Goal: Obtain resource: Obtain resource

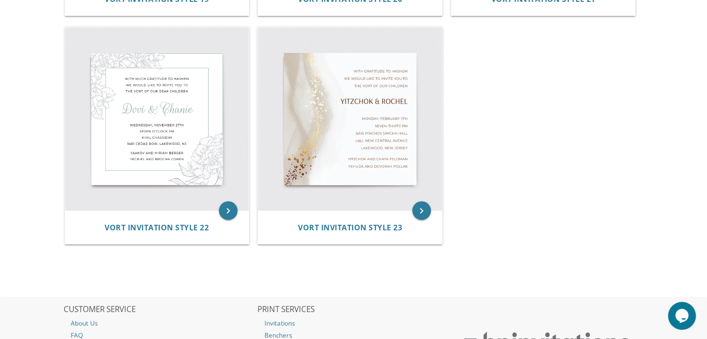
scroll to position [1787, 0]
click at [228, 210] on icon "keyboard_arrow_right" at bounding box center [228, 211] width 19 height 19
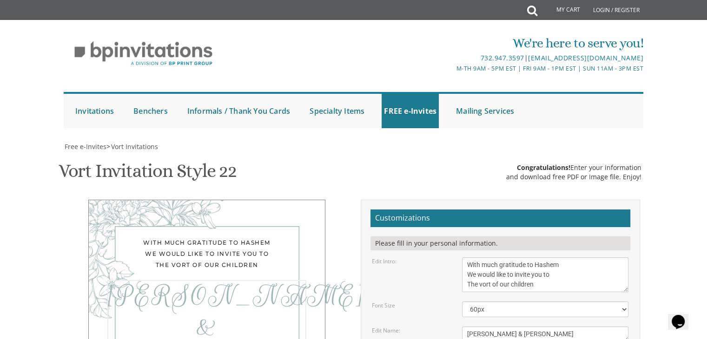
click at [482, 327] on textarea "Dovi & Chanie" at bounding box center [545, 334] width 166 height 15
type textarea "Yonatan & Fraida"
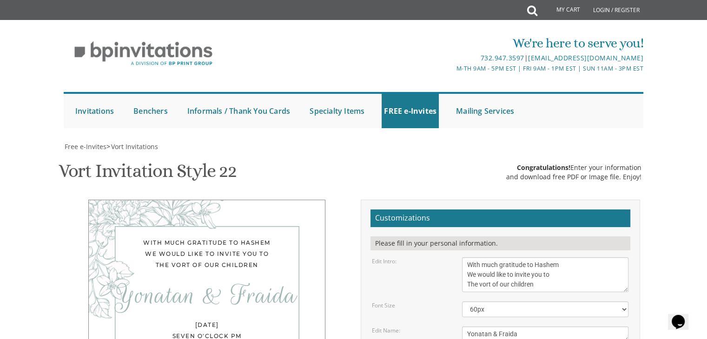
click at [451, 327] on div "Edit Name:" at bounding box center [410, 331] width 90 height 8
click at [499, 302] on select "40px 50px 60px 70px 80px" at bounding box center [545, 310] width 166 height 16
select select "50px"
click at [462, 302] on select "40px 50px 60px 70px 80px" at bounding box center [545, 310] width 166 height 16
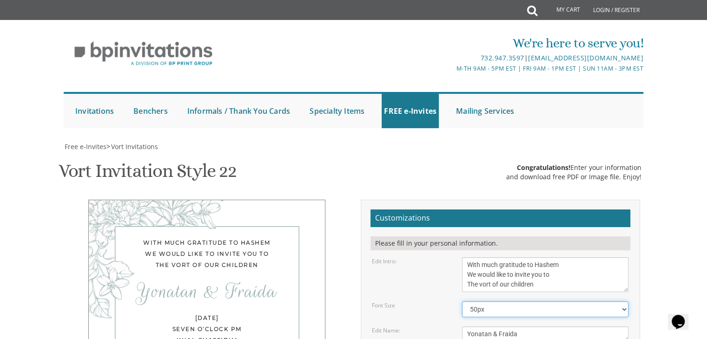
scroll to position [102, 0]
drag, startPoint x: 548, startPoint y: 320, endPoint x: 453, endPoint y: 301, distance: 96.2
type textarea "Eitan and Yitty Vahab Heshy and Cheryl Follman"
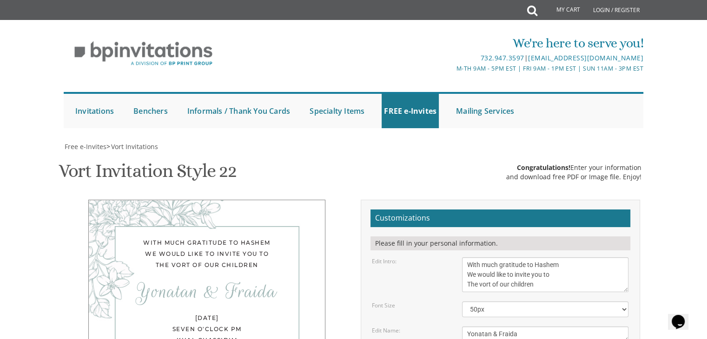
scroll to position [133, 0]
click at [502, 302] on select "40px 50px 60px 70px 80px" at bounding box center [545, 310] width 166 height 16
click at [462, 302] on select "40px 50px 60px 70px 80px" at bounding box center [545, 310] width 166 height 16
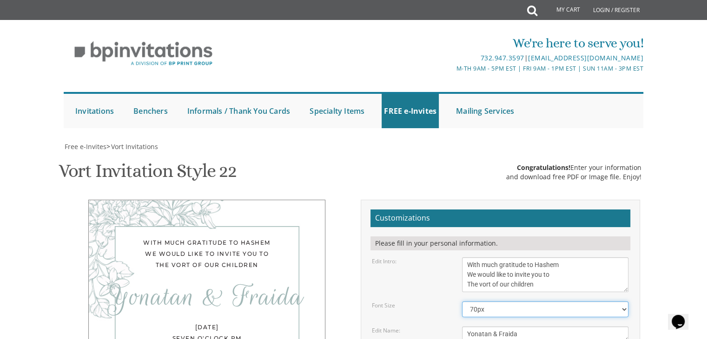
scroll to position [128, 0]
click at [477, 302] on select "40px 50px 60px 70px 80px" at bounding box center [545, 310] width 166 height 16
select select "60px"
click at [462, 302] on select "40px 50px 60px 70px 80px" at bounding box center [545, 310] width 166 height 16
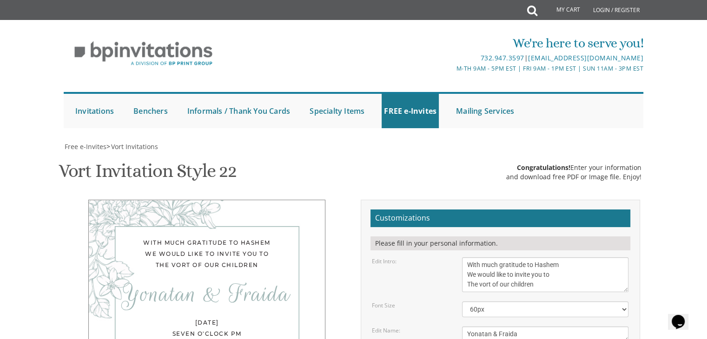
click at [467, 327] on textarea "Dovi & Chanie" at bounding box center [545, 334] width 166 height 15
click at [444, 327] on div "Edit Name:" at bounding box center [410, 331] width 90 height 8
drag, startPoint x: 475, startPoint y: 206, endPoint x: 445, endPoint y: 206, distance: 29.8
click at [445, 327] on div "Edit Name: Dovi & Chanie" at bounding box center [500, 334] width 271 height 15
click at [445, 327] on div "Edit Name:" at bounding box center [410, 331] width 90 height 8
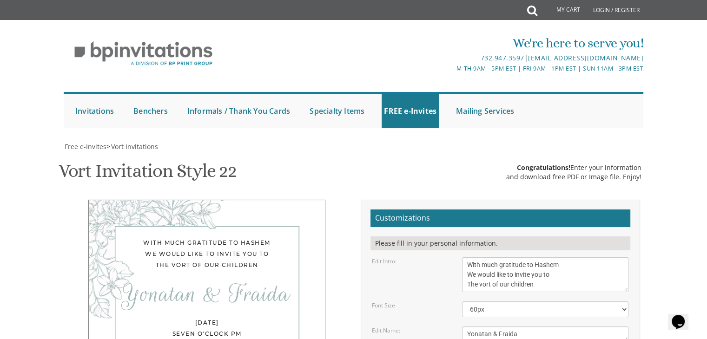
click at [468, 327] on textarea "Dovi & Chanie" at bounding box center [545, 334] width 166 height 15
click at [470, 327] on textarea "Dovi & Chanie" at bounding box center [545, 334] width 166 height 15
type textarea "Yonatan & Fraida"
click at [457, 327] on div "Dovi & Chanie" at bounding box center [545, 334] width 180 height 15
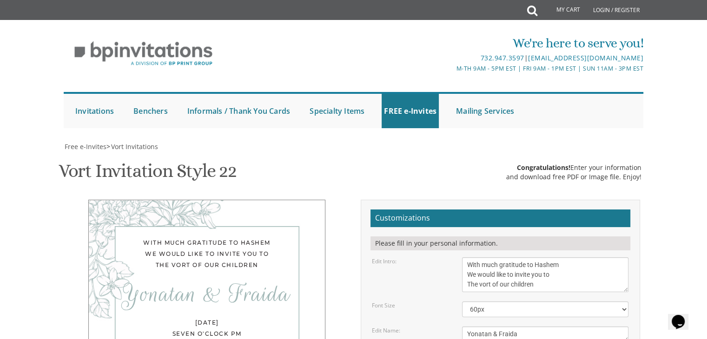
scroll to position [0, 0]
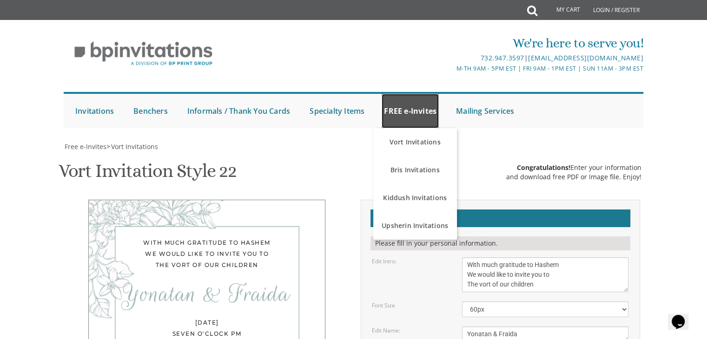
click at [400, 118] on link "FREE e-Invites" at bounding box center [410, 111] width 57 height 34
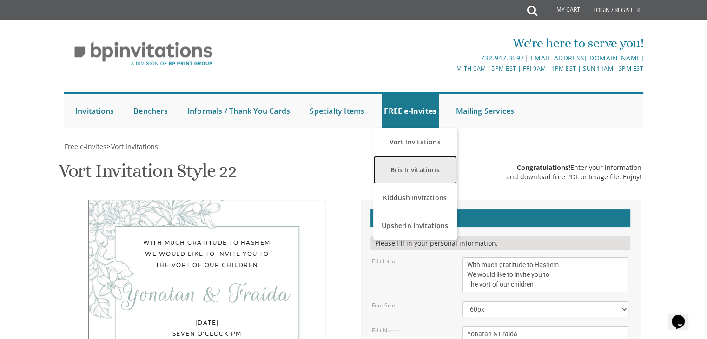
click at [416, 167] on link "Bris Invitations" at bounding box center [415, 170] width 84 height 28
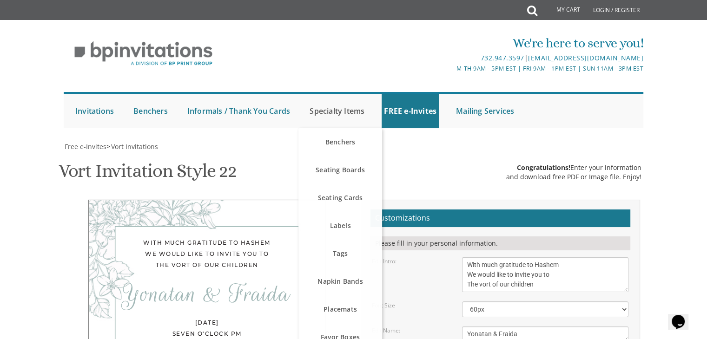
scroll to position [93, 0]
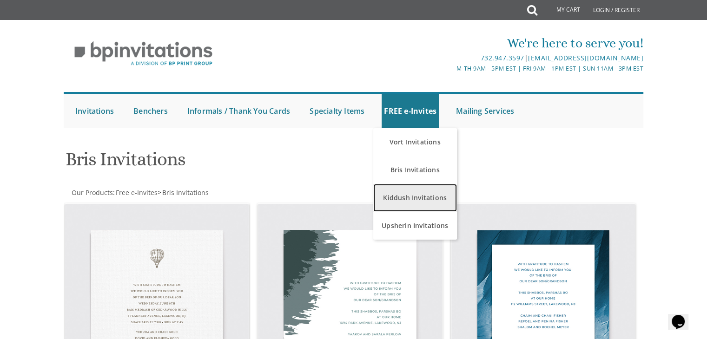
click at [413, 199] on link "Kiddush Invitations" at bounding box center [415, 198] width 84 height 28
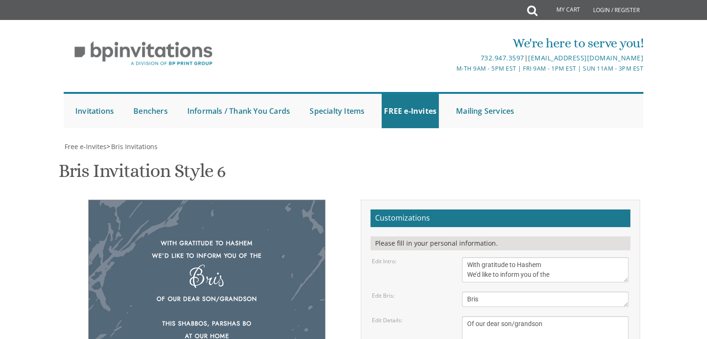
scroll to position [160, 0]
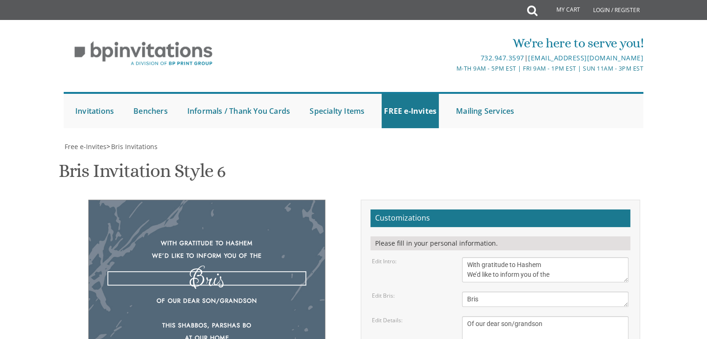
click at [477, 292] on textarea "Bris" at bounding box center [545, 299] width 166 height 15
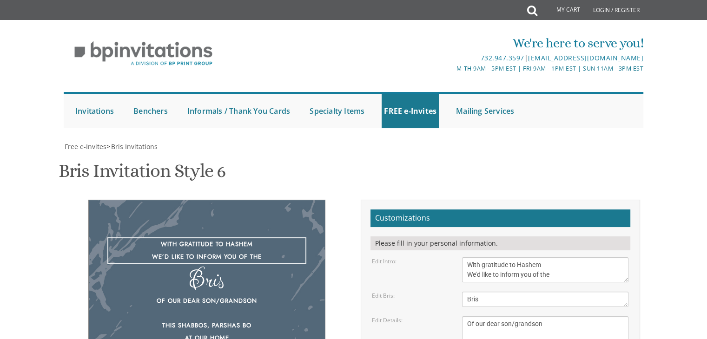
click at [478, 258] on textarea "With gratitude to Hashem We’d like to inform you of the" at bounding box center [545, 270] width 166 height 25
paste textarea "would like to invite you to The vort of our dear children"
drag, startPoint x: 626, startPoint y: 119, endPoint x: 626, endPoint y: 132, distance: 12.6
click at [626, 258] on textarea "With gratitude to Hashem We’d like to inform you of the" at bounding box center [545, 276] width 166 height 36
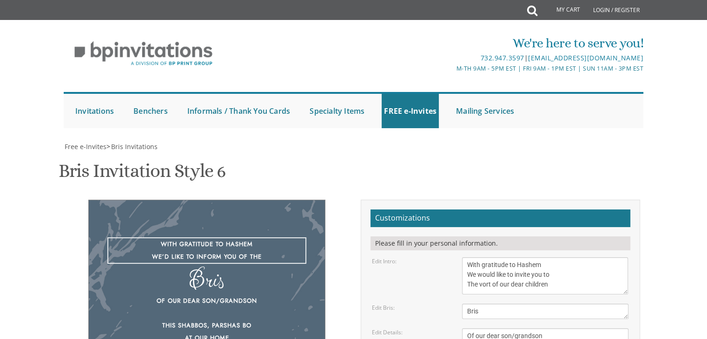
type textarea "With gratitude to Hashem We would like to invite you to The vort of our dear ch…"
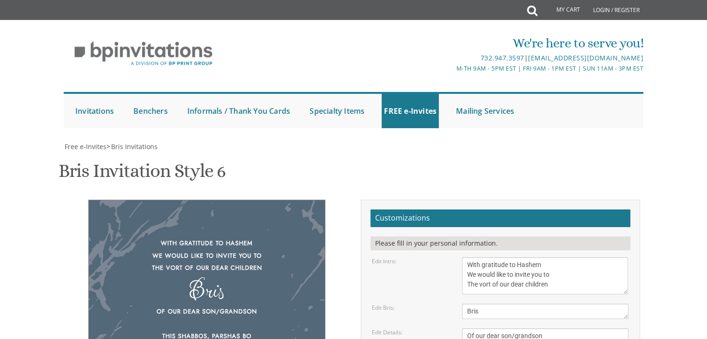
click at [539, 210] on h2 "Customizations" at bounding box center [500, 219] width 260 height 18
click at [489, 304] on textarea "Bris" at bounding box center [545, 311] width 166 height 15
paste textarea "Yonatan & Fraida"
type textarea "Yonatan & Fraida"
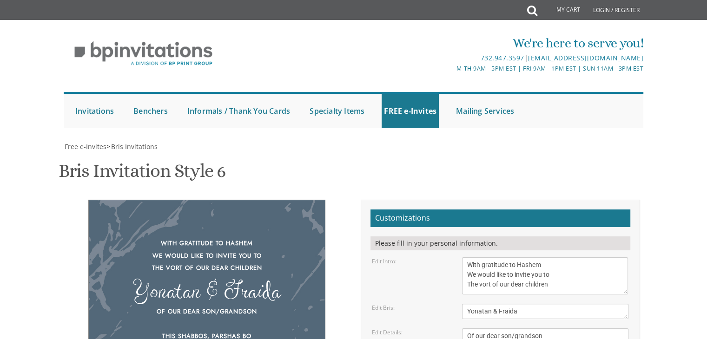
click at [438, 304] on div "Edit Bris: Bris" at bounding box center [500, 311] width 271 height 15
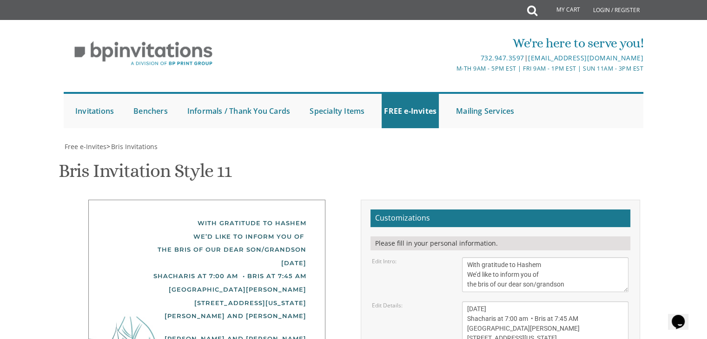
scroll to position [136, 0]
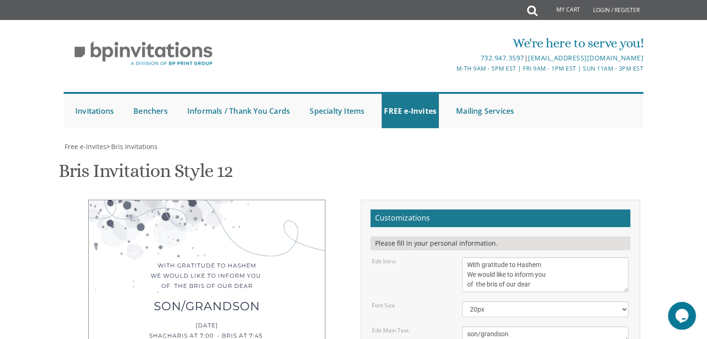
scroll to position [167, 0]
click at [493, 327] on textarea "son/grandson" at bounding box center [545, 334] width 166 height 15
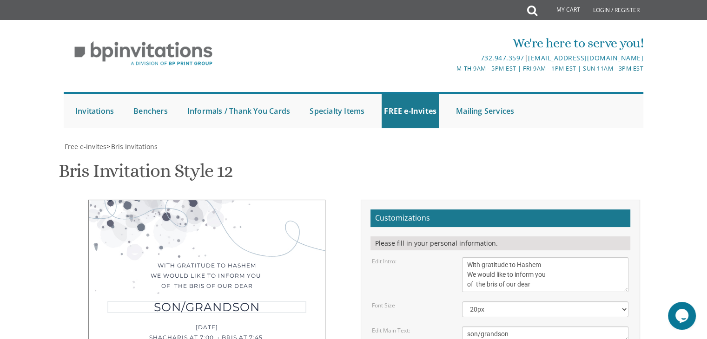
click at [493, 327] on textarea "son/grandson" at bounding box center [545, 334] width 166 height 15
click at [505, 327] on textarea "son/grandson" at bounding box center [545, 334] width 166 height 15
click at [501, 327] on textarea "son/grandson" at bounding box center [545, 334] width 166 height 15
click at [496, 327] on textarea "son/grandson" at bounding box center [545, 334] width 166 height 15
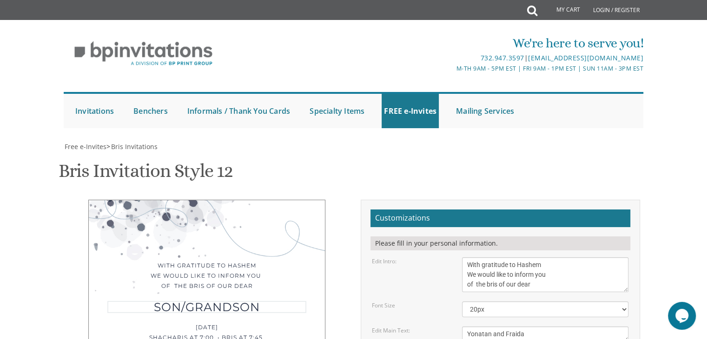
click at [496, 327] on textarea "son/grandson" at bounding box center [545, 334] width 166 height 15
type textarea "Yonatan & Fraida"
click at [430, 327] on div "Edit Main Text: son/grandson" at bounding box center [500, 334] width 271 height 15
click at [520, 258] on textarea "With gratitude to Hashem We would like to inform you of the bris of our dear" at bounding box center [545, 275] width 166 height 35
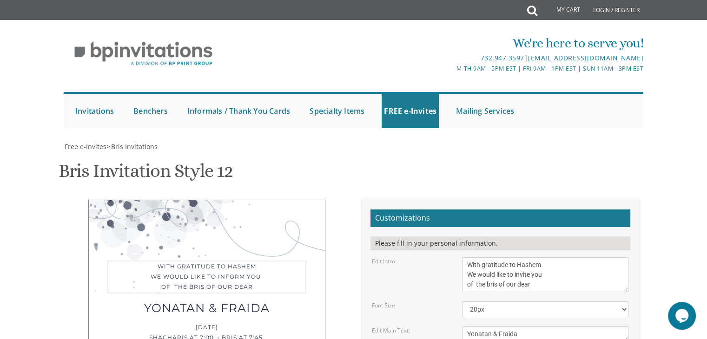
click at [552, 258] on textarea "With gratitude to Hashem We would like to inform you of the bris of our dear" at bounding box center [545, 275] width 166 height 35
drag, startPoint x: 477, startPoint y: 118, endPoint x: 454, endPoint y: 116, distance: 22.9
click at [454, 258] on div "Edit Intro: With gratitude to Hashem We would like to inform you of the bris of…" at bounding box center [500, 275] width 271 height 35
click at [482, 258] on textarea "With gratitude to Hashem We would like to inform you of the bris of our dear" at bounding box center [545, 275] width 166 height 35
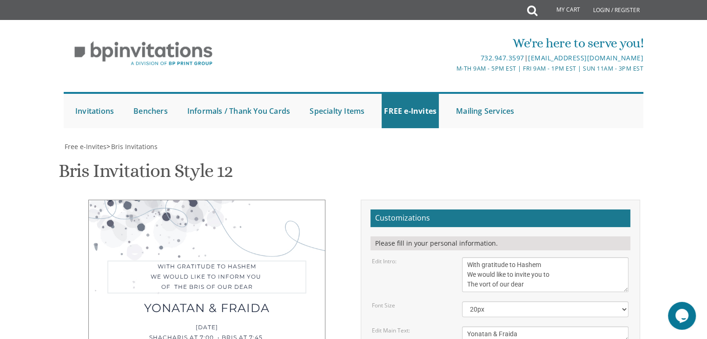
click at [535, 258] on textarea "With gratitude to Hashem We would like to inform you of the bris of our dear" at bounding box center [545, 275] width 166 height 35
type textarea "With gratitude to Hashem We would like to invite you to The vort of our dear ch…"
click at [413, 302] on div "Font Size 20px 30px 40px" at bounding box center [500, 310] width 271 height 16
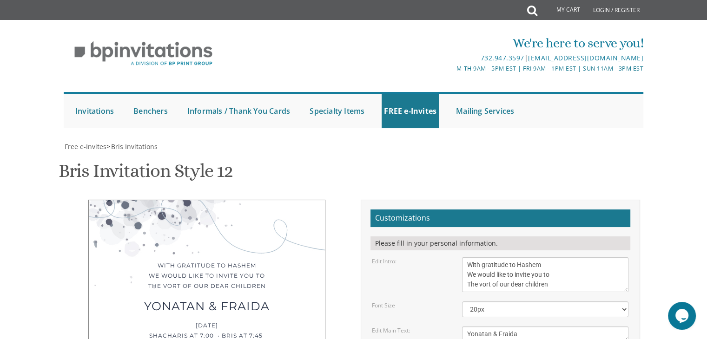
type textarea "Eitan and Yitty Vahab Heshy and Cheryl Follman"
click at [496, 258] on textarea "With gratitude to Hashem We would like to inform you of the bris of our dear" at bounding box center [545, 275] width 166 height 35
click at [487, 327] on textarea "son/grandson" at bounding box center [545, 334] width 166 height 15
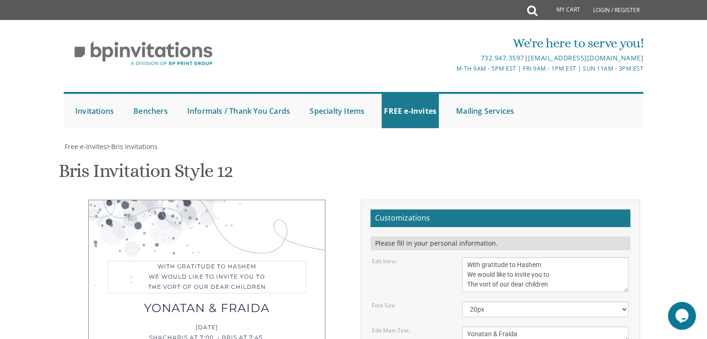
click at [526, 258] on textarea "With gratitude to Hashem We would like to inform you of the bris of our dear" at bounding box center [545, 275] width 166 height 35
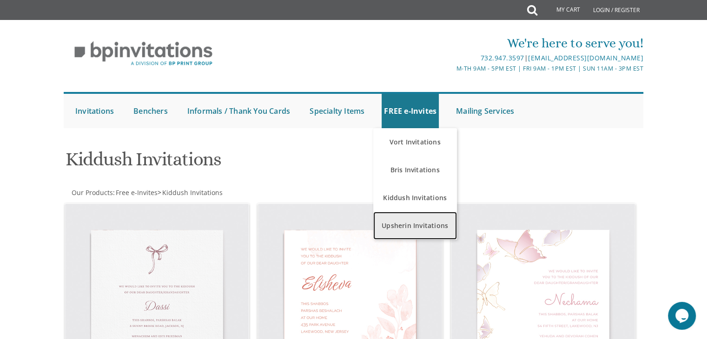
click at [403, 224] on link "Upsherin Invitations" at bounding box center [415, 226] width 84 height 28
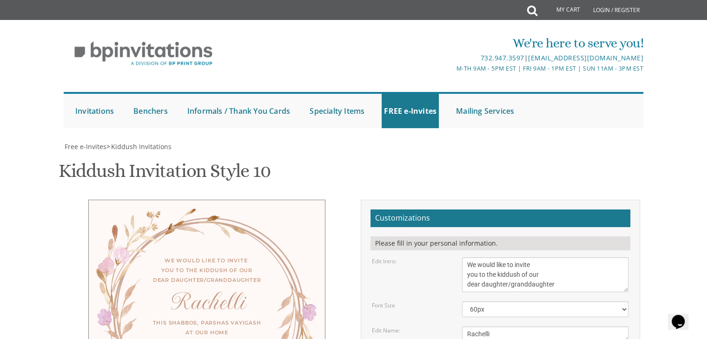
scroll to position [146, 0]
click at [482, 327] on textarea "Rachelli" at bounding box center [545, 334] width 166 height 15
paste textarea "Yonatan & Fraida"
type textarea "Yonatan & Fraida"
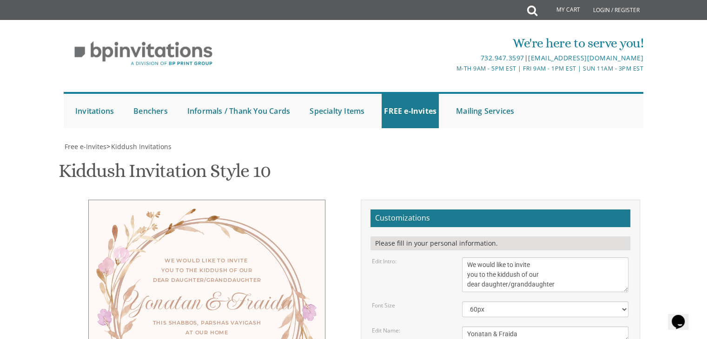
click at [439, 302] on div "Font Size 40px 50px 60px 70px" at bounding box center [500, 310] width 271 height 16
drag, startPoint x: 480, startPoint y: 163, endPoint x: 482, endPoint y: 188, distance: 25.2
select select "50px"
click at [462, 302] on select "40px 50px 60px 70px" at bounding box center [545, 310] width 166 height 16
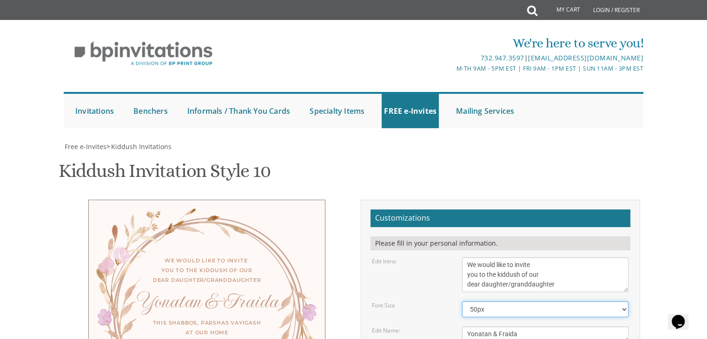
scroll to position [0, 0]
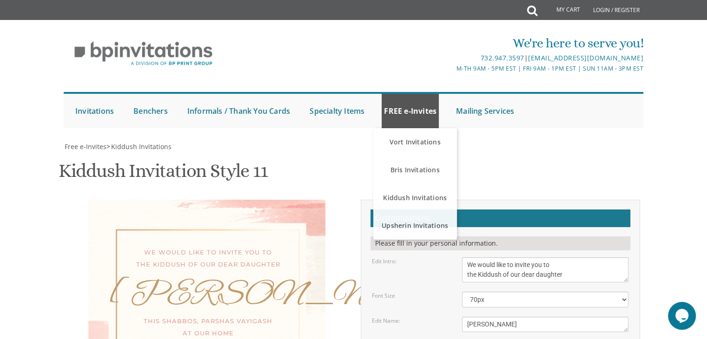
scroll to position [94, 0]
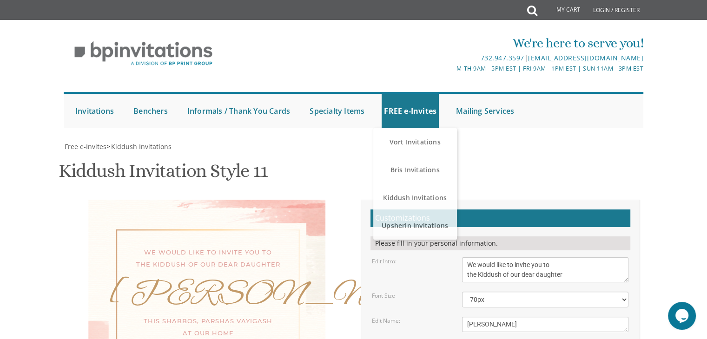
click at [483, 317] on textarea "Leah" at bounding box center [545, 324] width 166 height 15
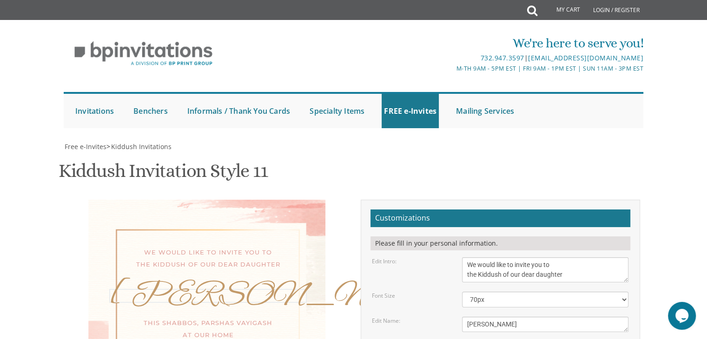
click at [483, 317] on textarea "Leah" at bounding box center [545, 324] width 166 height 15
paste textarea "Yonatan & Fraida"
type textarea "Yonatan & Fraida"
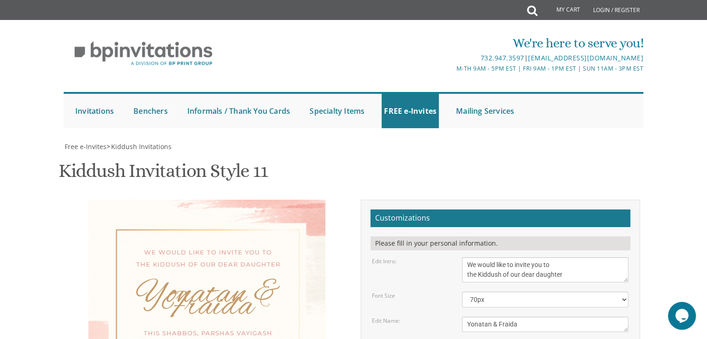
drag, startPoint x: 489, startPoint y: 203, endPoint x: 482, endPoint y: 229, distance: 27.2
click at [462, 292] on select "40px 50px 60px 70px 80px" at bounding box center [545, 300] width 166 height 16
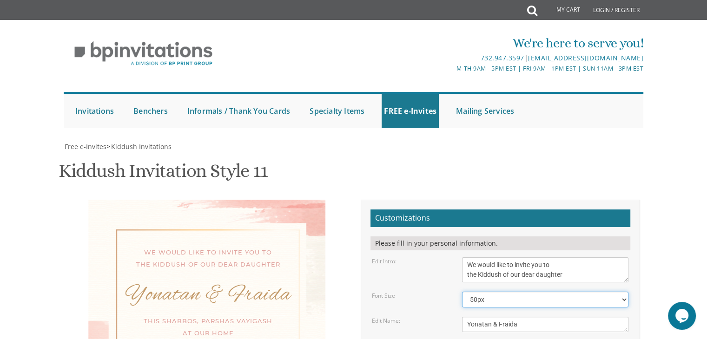
click at [493, 292] on select "40px 50px 60px 70px 80px" at bounding box center [545, 300] width 166 height 16
click at [462, 292] on select "40px 50px 60px 70px 80px" at bounding box center [545, 300] width 166 height 16
click at [478, 292] on select "40px 50px 60px 70px 80px" at bounding box center [545, 300] width 166 height 16
select select "50px"
click at [462, 292] on select "40px 50px 60px 70px 80px" at bounding box center [545, 300] width 166 height 16
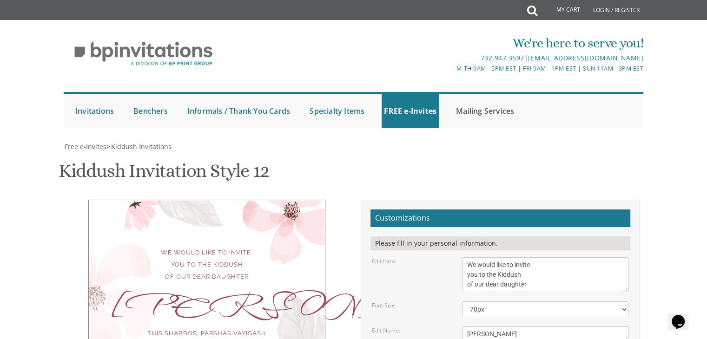
scroll to position [108, 0]
click at [479, 327] on textarea "[PERSON_NAME]" at bounding box center [545, 334] width 166 height 15
paste textarea "Yonatan & Fraid"
type textarea "Yonatan & Fraida"
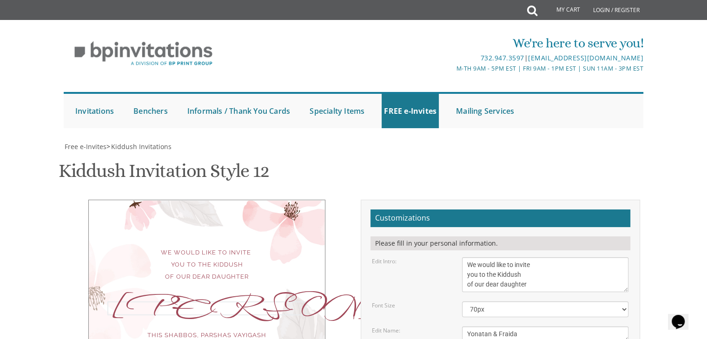
click at [436, 327] on div "Edit Name:" at bounding box center [410, 331] width 90 height 8
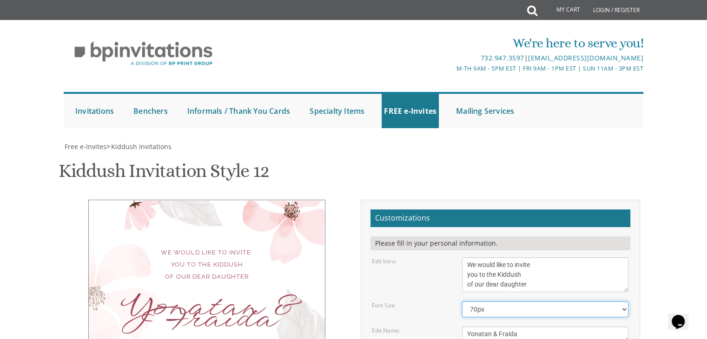
drag, startPoint x: 495, startPoint y: 201, endPoint x: 482, endPoint y: 219, distance: 22.7
click at [462, 302] on select "40px 50px 60px 70px 80px" at bounding box center [545, 310] width 166 height 16
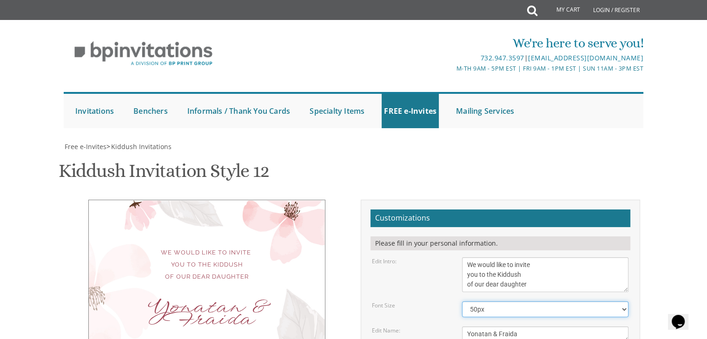
click at [478, 302] on select "40px 50px 60px 70px 80px" at bounding box center [545, 310] width 166 height 16
select select "40px"
click at [462, 302] on select "40px 50px 60px 70px 80px" at bounding box center [545, 310] width 166 height 16
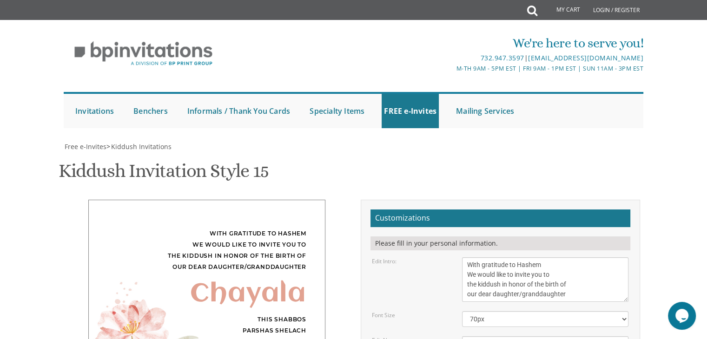
scroll to position [115, 0]
click at [501, 258] on textarea "With gratitude to Hashem We would like to invite you to the kiddush in honor of…" at bounding box center [545, 280] width 166 height 45
paste textarea "Yonatan & Fraida"
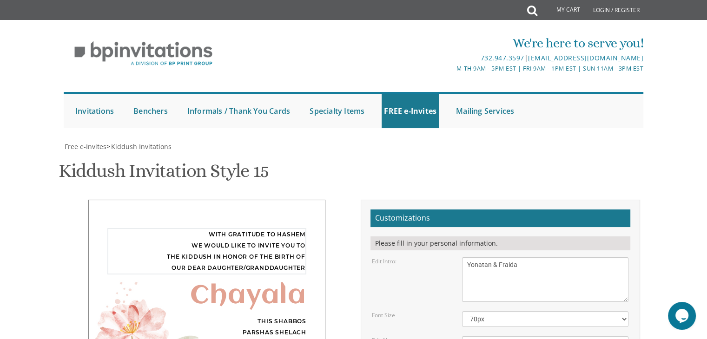
type textarea "With gratitude to Hashem We would like to invite you to the kiddush in honor of…"
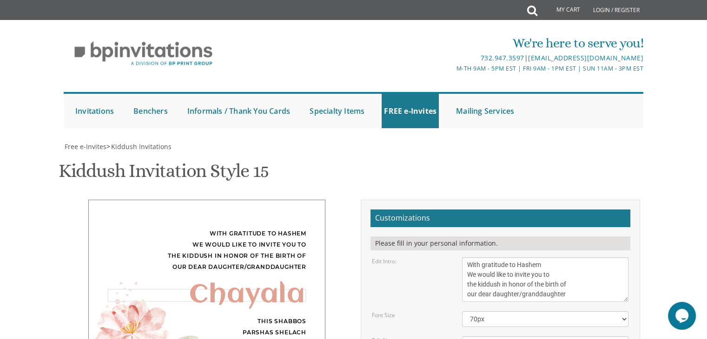
click at [484, 337] on textarea "Chayala" at bounding box center [545, 344] width 166 height 15
paste textarea "Yonatan & Fraid"
type textarea "Yonatan & Fraida"
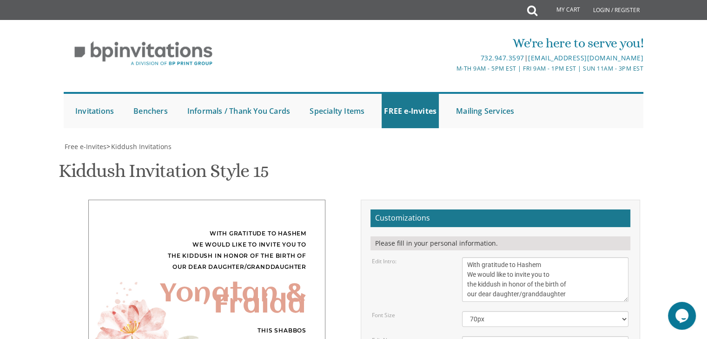
click at [482, 311] on select "40px 50px 60px 70px 80px" at bounding box center [545, 319] width 166 height 16
click at [462, 311] on select "40px 50px 60px 70px 80px" at bounding box center [545, 319] width 166 height 16
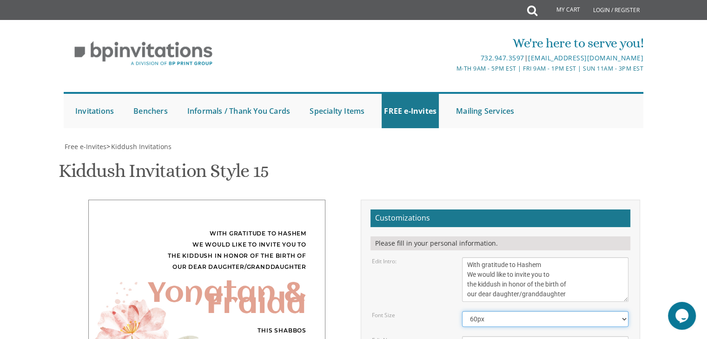
click at [483, 311] on select "40px 50px 60px 70px 80px" at bounding box center [545, 319] width 166 height 16
select select "40px"
click at [462, 311] on select "40px 50px 60px 70px 80px" at bounding box center [545, 319] width 166 height 16
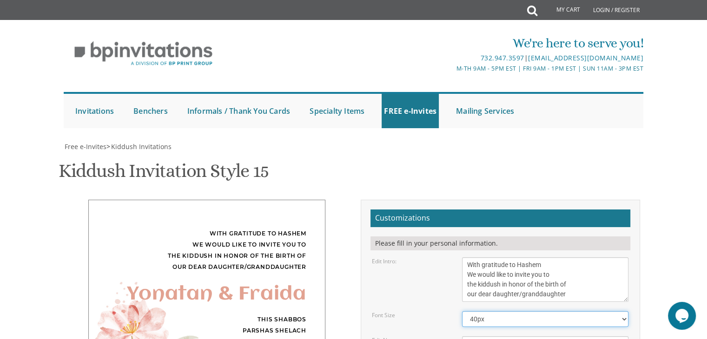
scroll to position [123, 0]
